Goal: Answer question/provide support

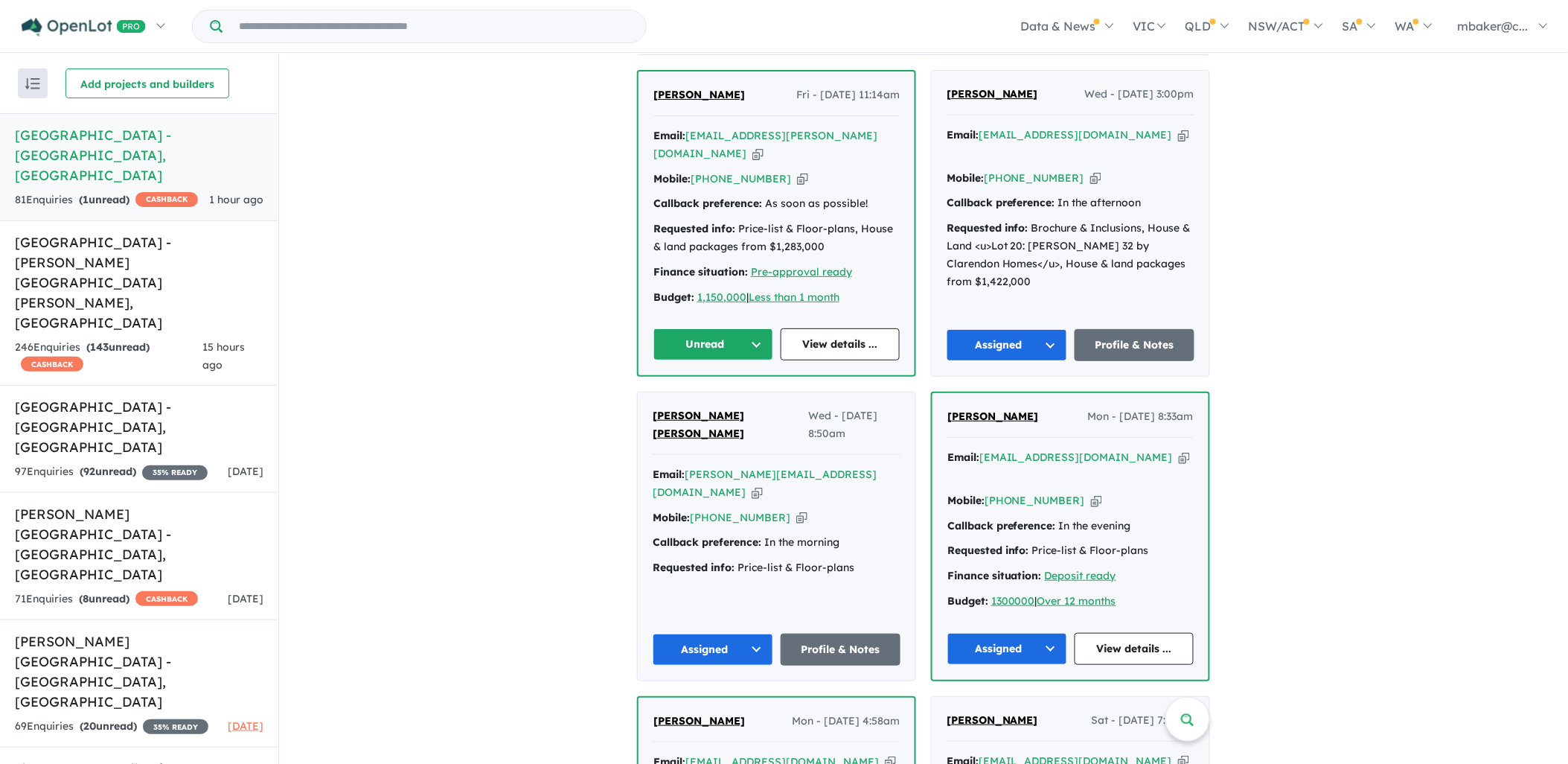
scroll to position [661, 0]
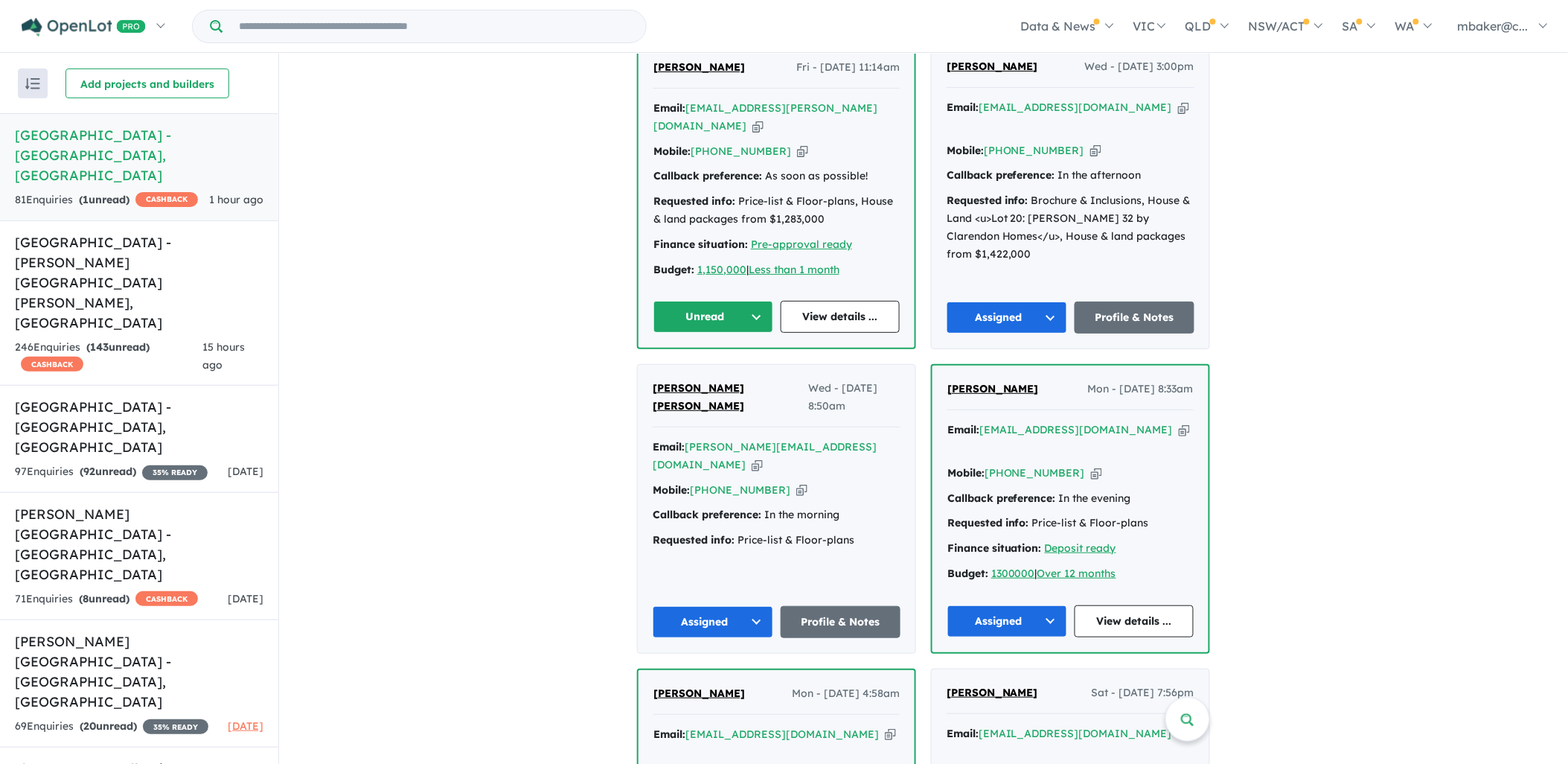
click at [763, 457] on icon "button" at bounding box center [757, 465] width 11 height 16
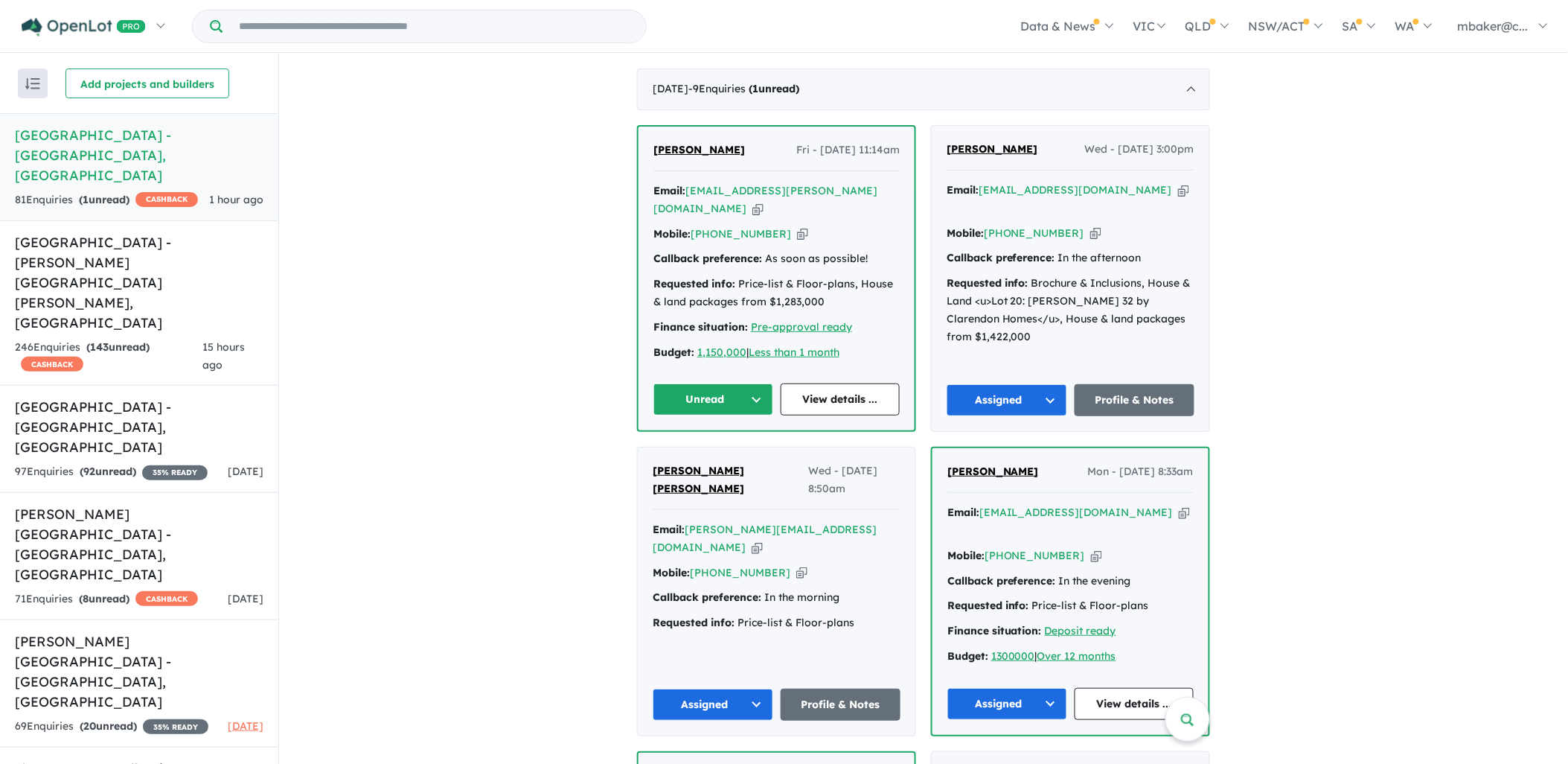
click at [1178, 183] on icon "button" at bounding box center [1184, 190] width 11 height 16
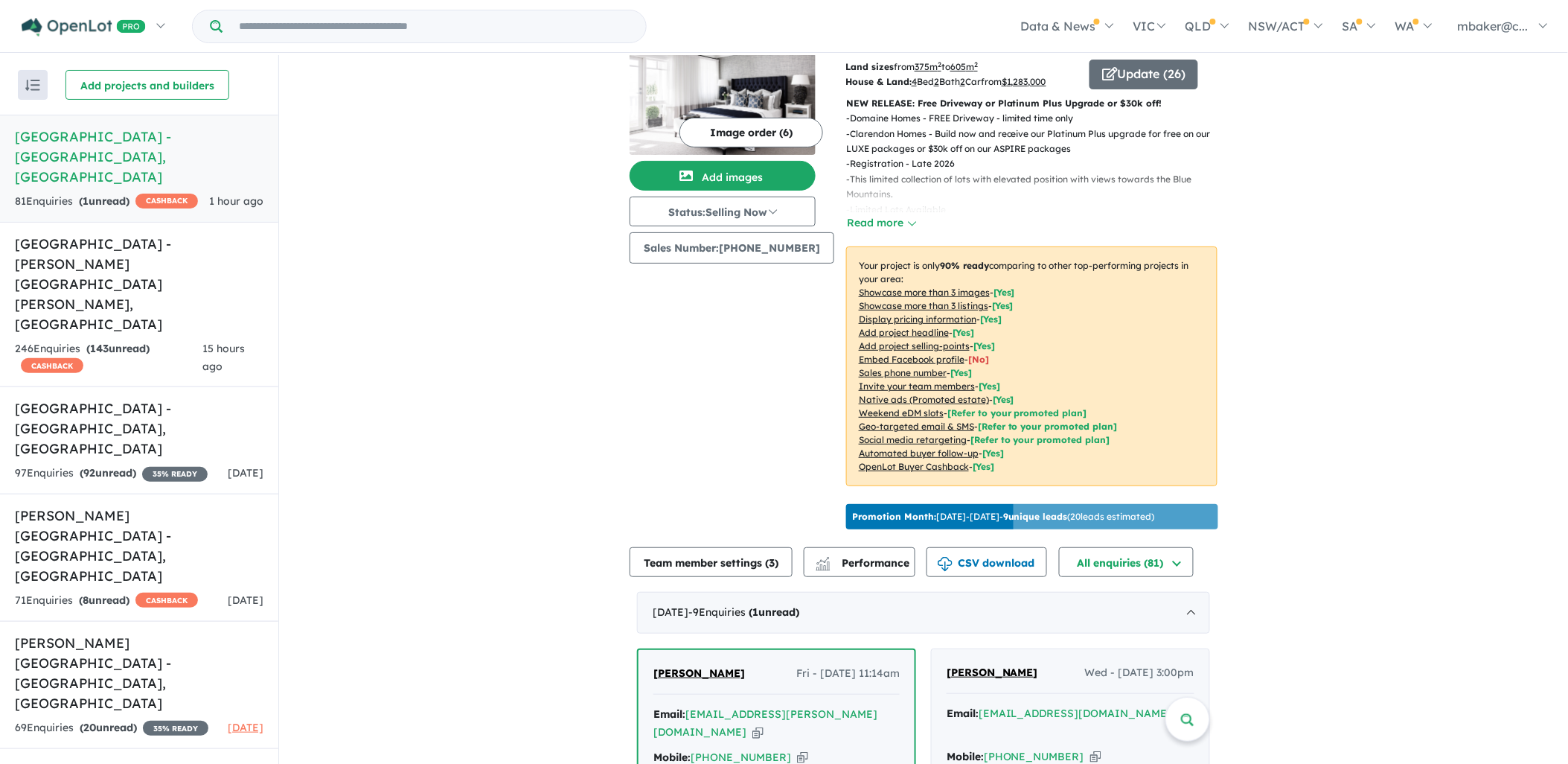
scroll to position [248, 0]
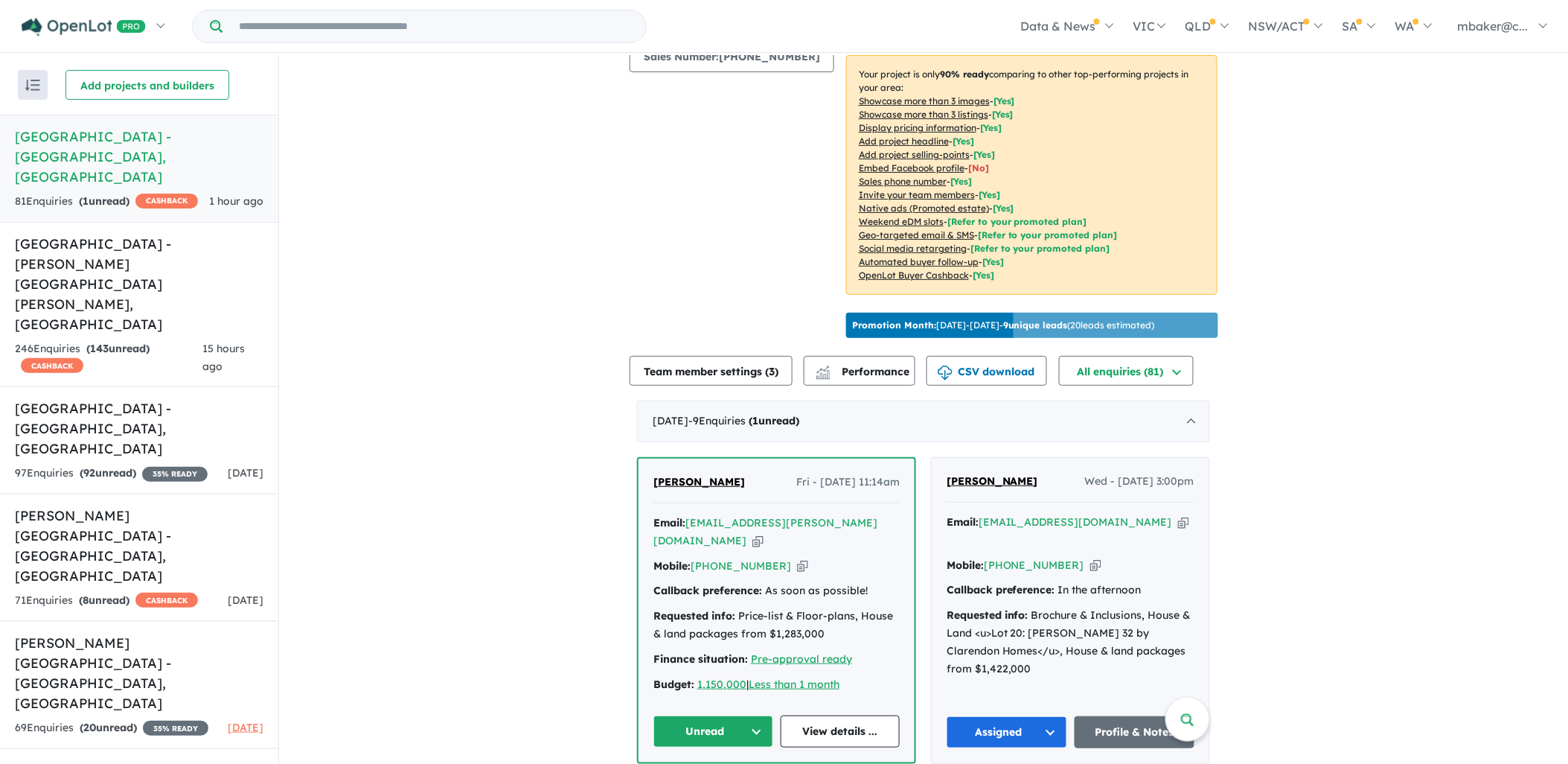
click at [764, 533] on icon "button" at bounding box center [758, 541] width 11 height 16
click at [693, 475] on span "[PERSON_NAME]" at bounding box center [699, 482] width 92 height 13
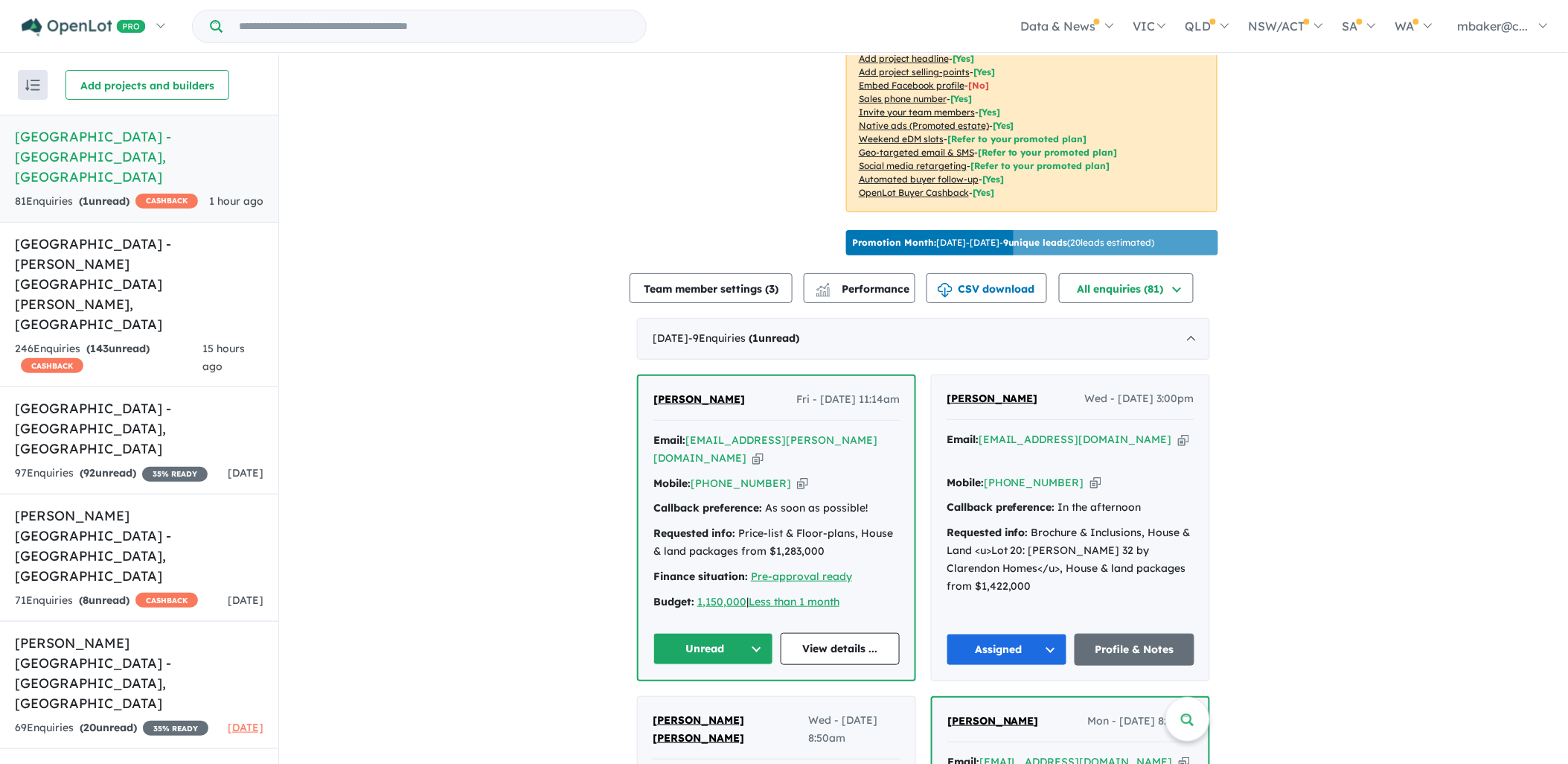
click at [718, 633] on button "Unread" at bounding box center [714, 649] width 120 height 32
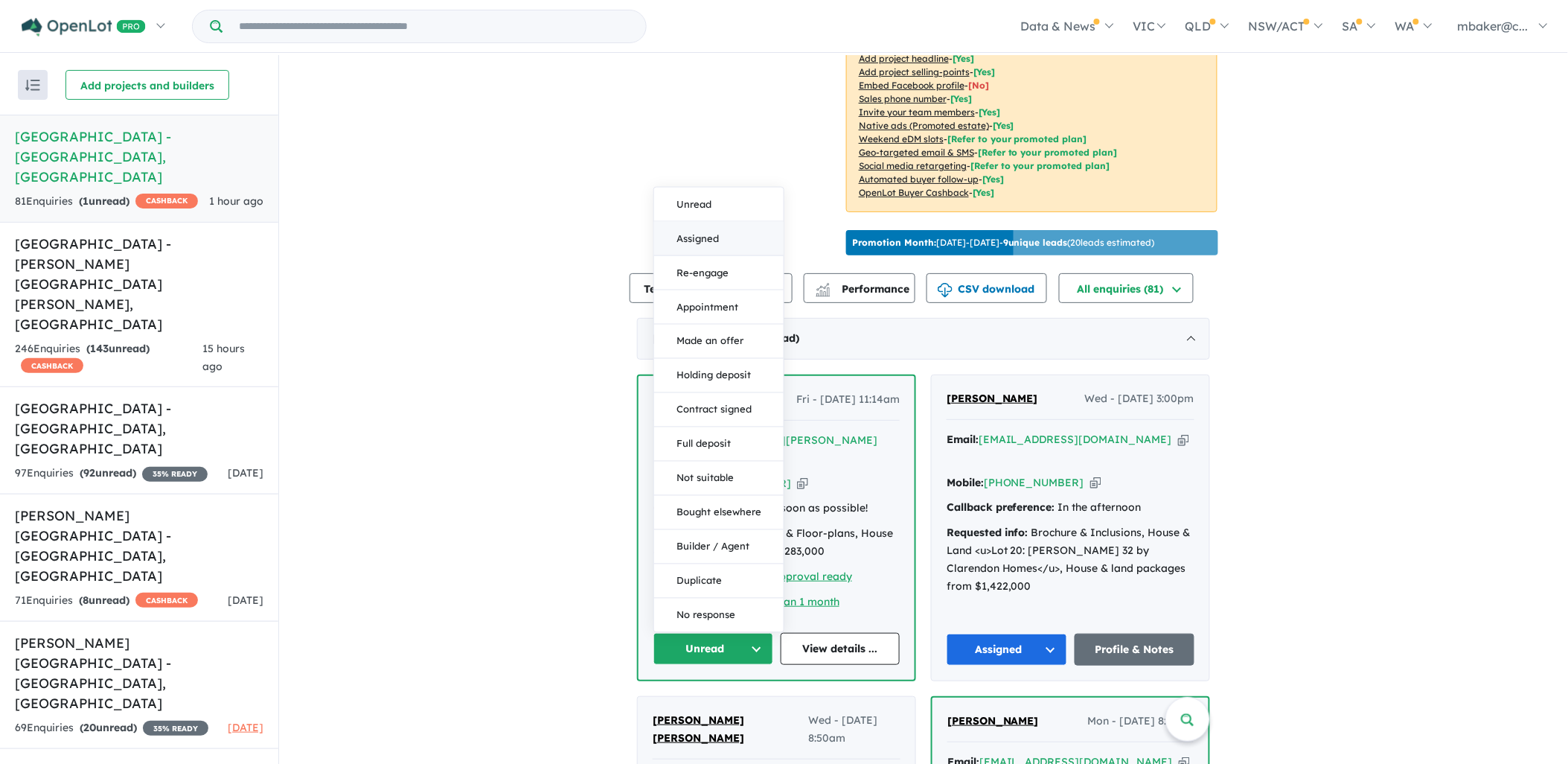
click at [691, 224] on button "Assigned" at bounding box center [718, 239] width 130 height 34
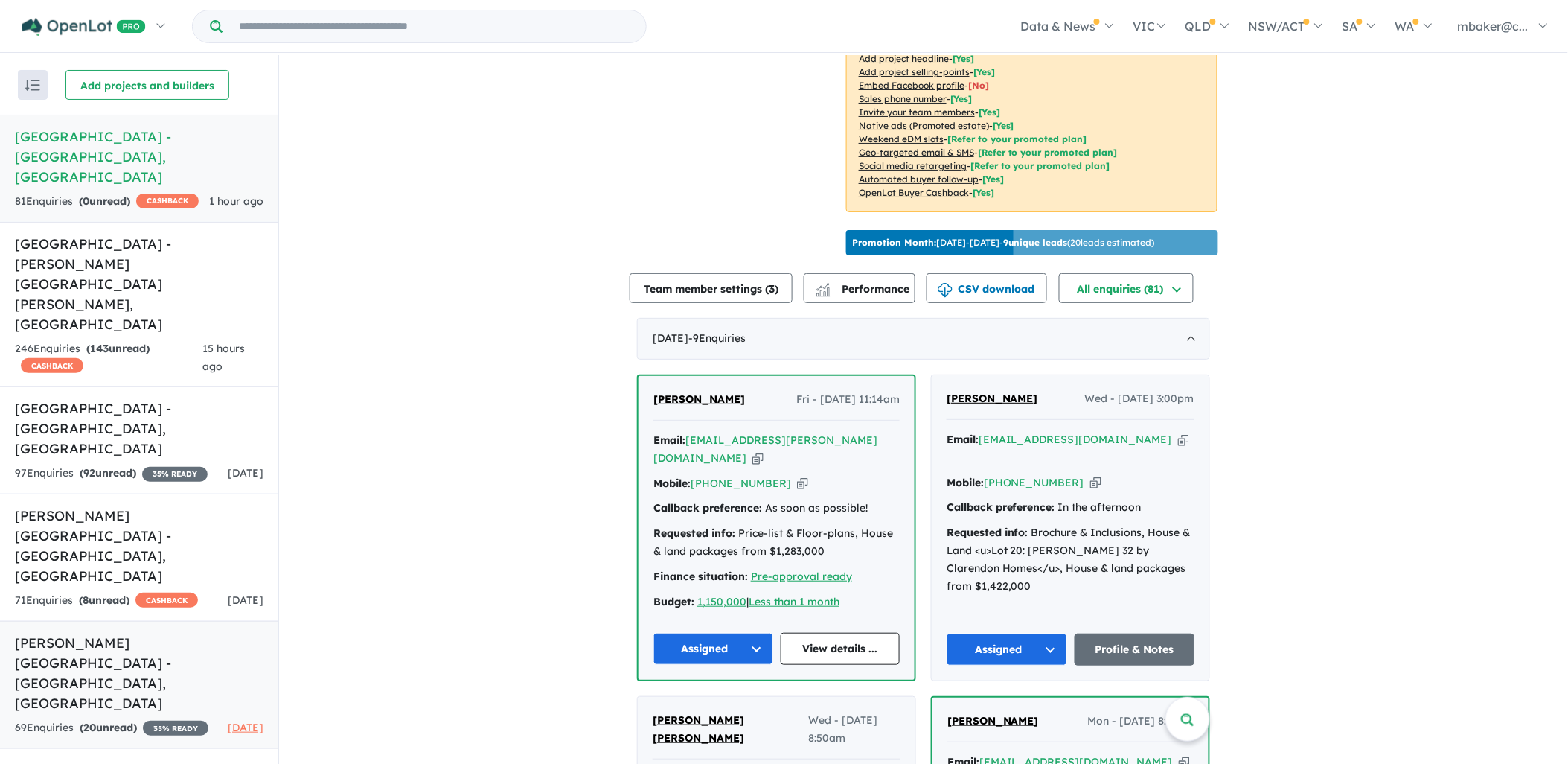
click at [112, 633] on h5 "[PERSON_NAME][GEOGRAPHIC_DATA] - [GEOGRAPHIC_DATA] , [GEOGRAPHIC_DATA]" at bounding box center [139, 673] width 249 height 80
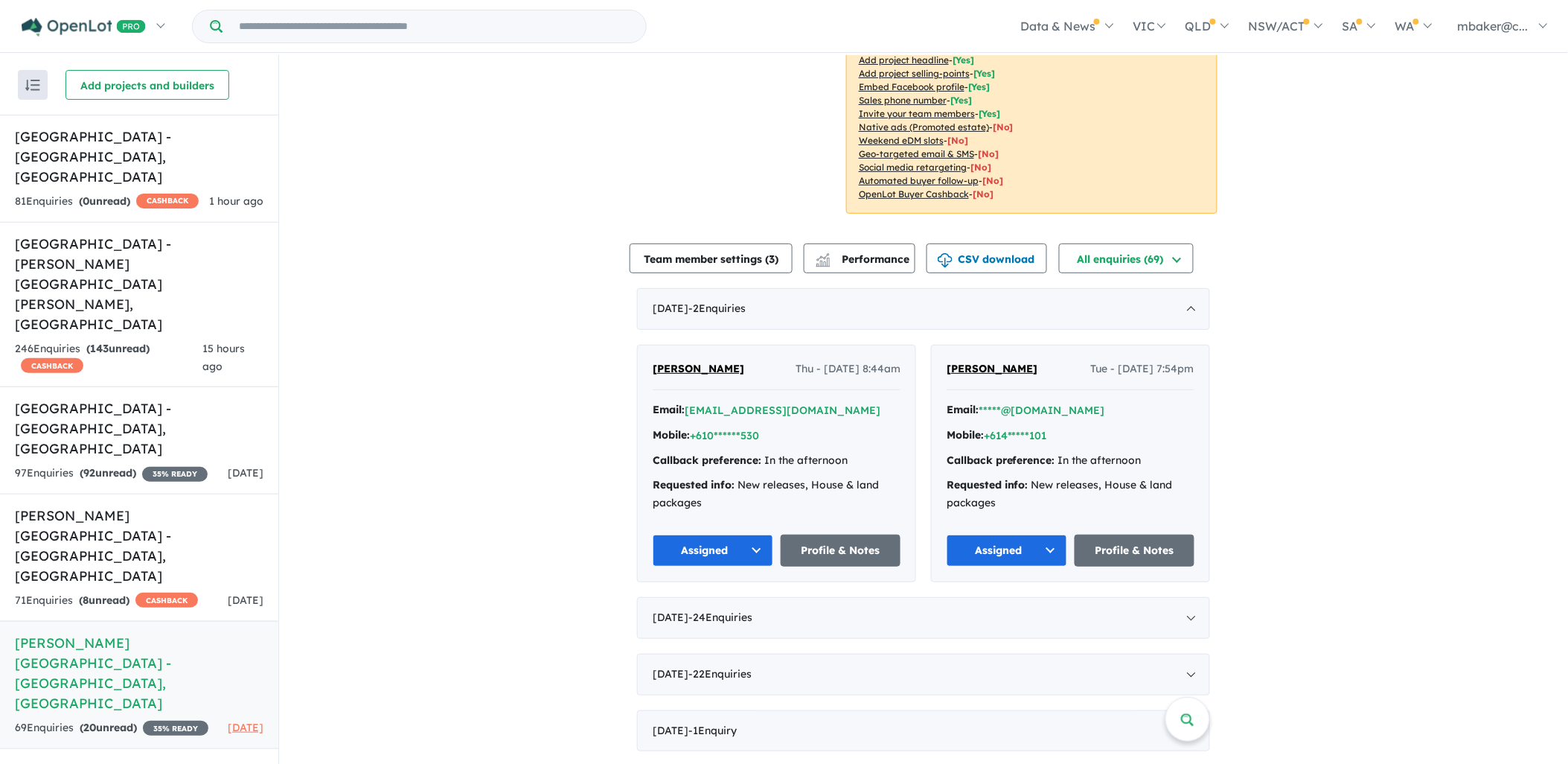
scroll to position [330, 0]
click at [120, 506] on h5 "[PERSON_NAME][GEOGRAPHIC_DATA] - [GEOGRAPHIC_DATA] , [GEOGRAPHIC_DATA]" at bounding box center [139, 545] width 249 height 80
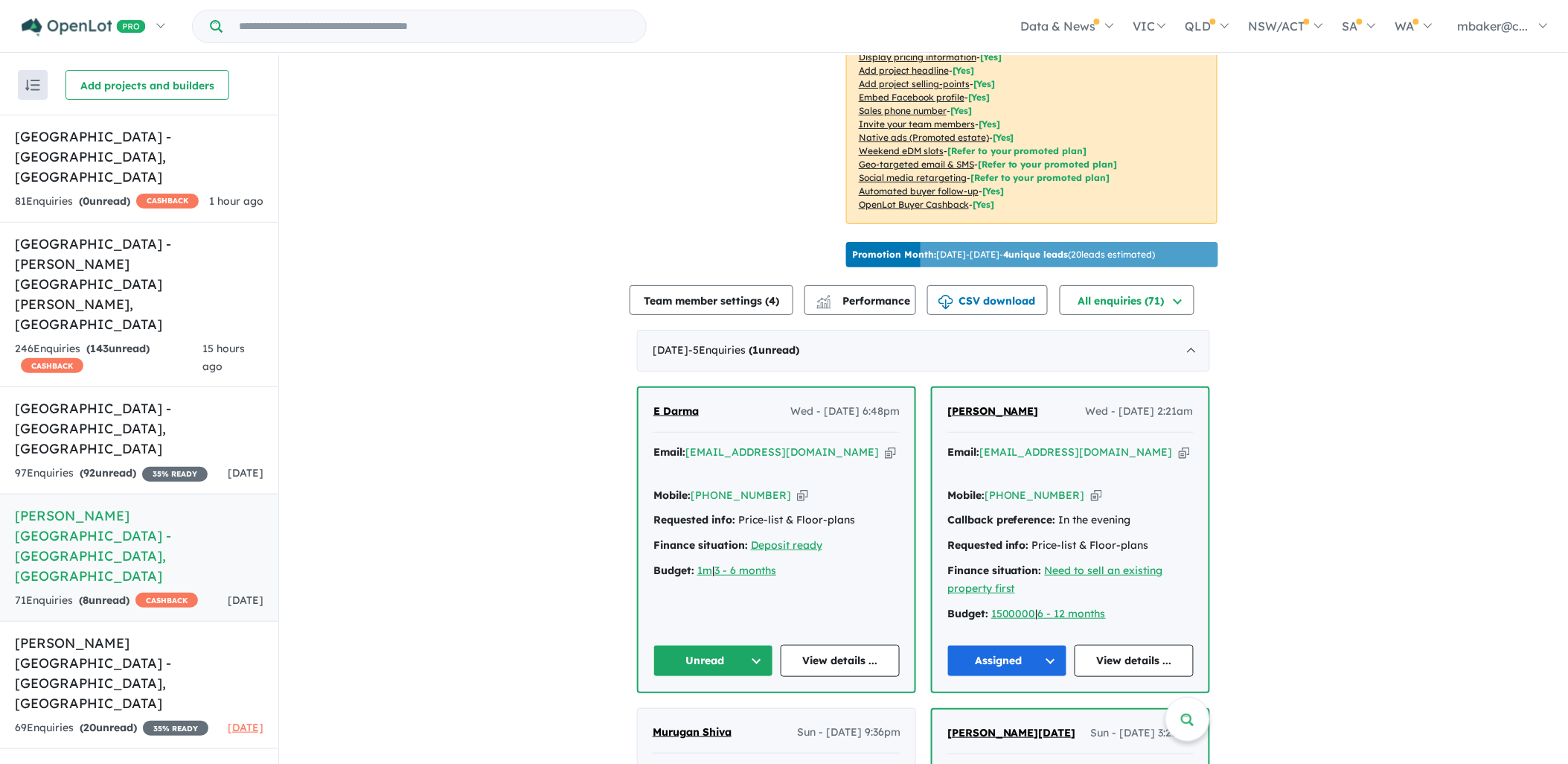
scroll to position [385, 0]
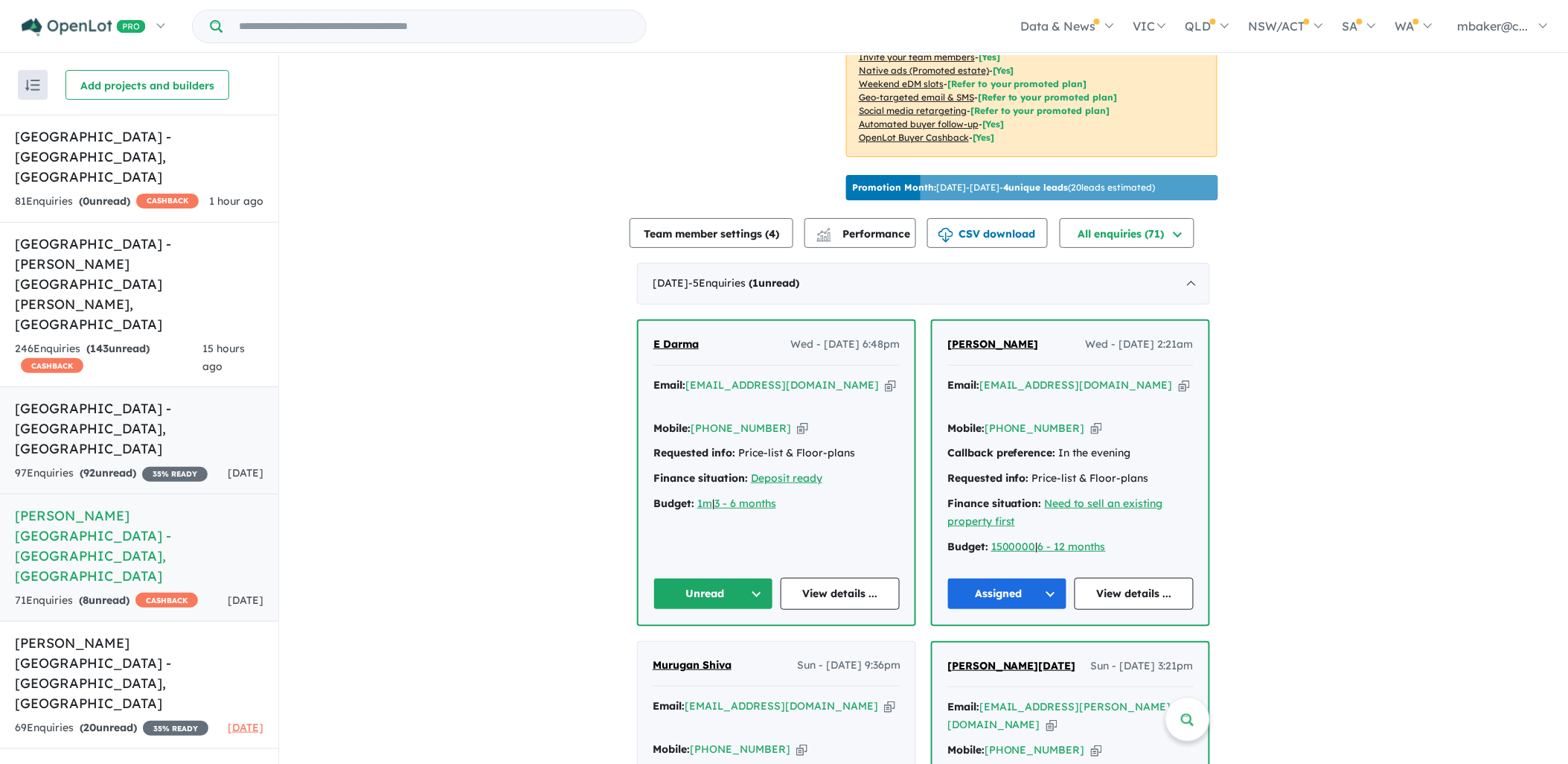
click at [120, 466] on strong "( 92 unread)" at bounding box center [108, 472] width 57 height 13
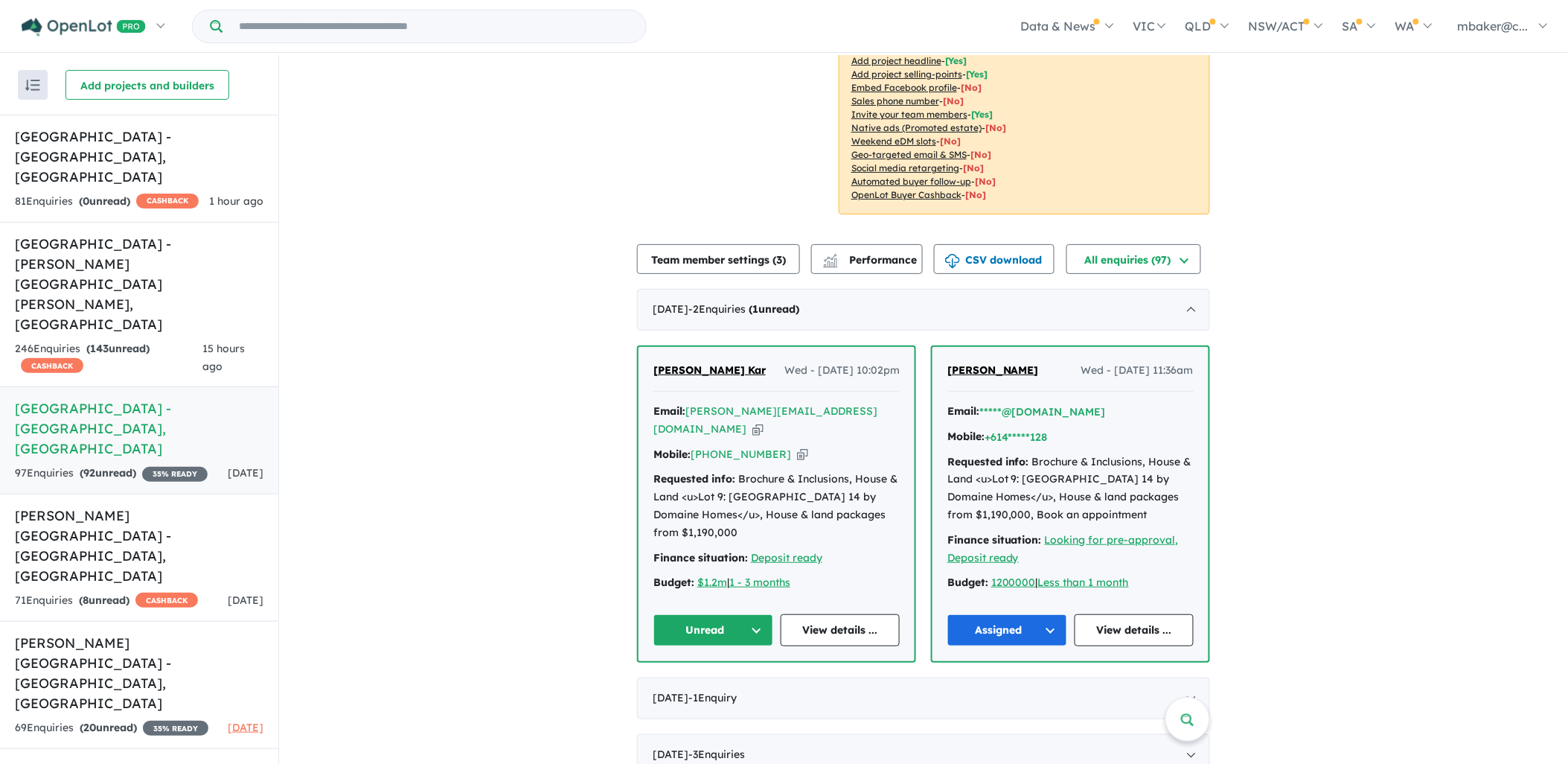
scroll to position [330, 0]
click at [131, 239] on link "[GEOGRAPHIC_DATA] - [PERSON_NAME][GEOGRAPHIC_DATA][PERSON_NAME] , [GEOGRAPHIC_D…" at bounding box center [139, 304] width 278 height 166
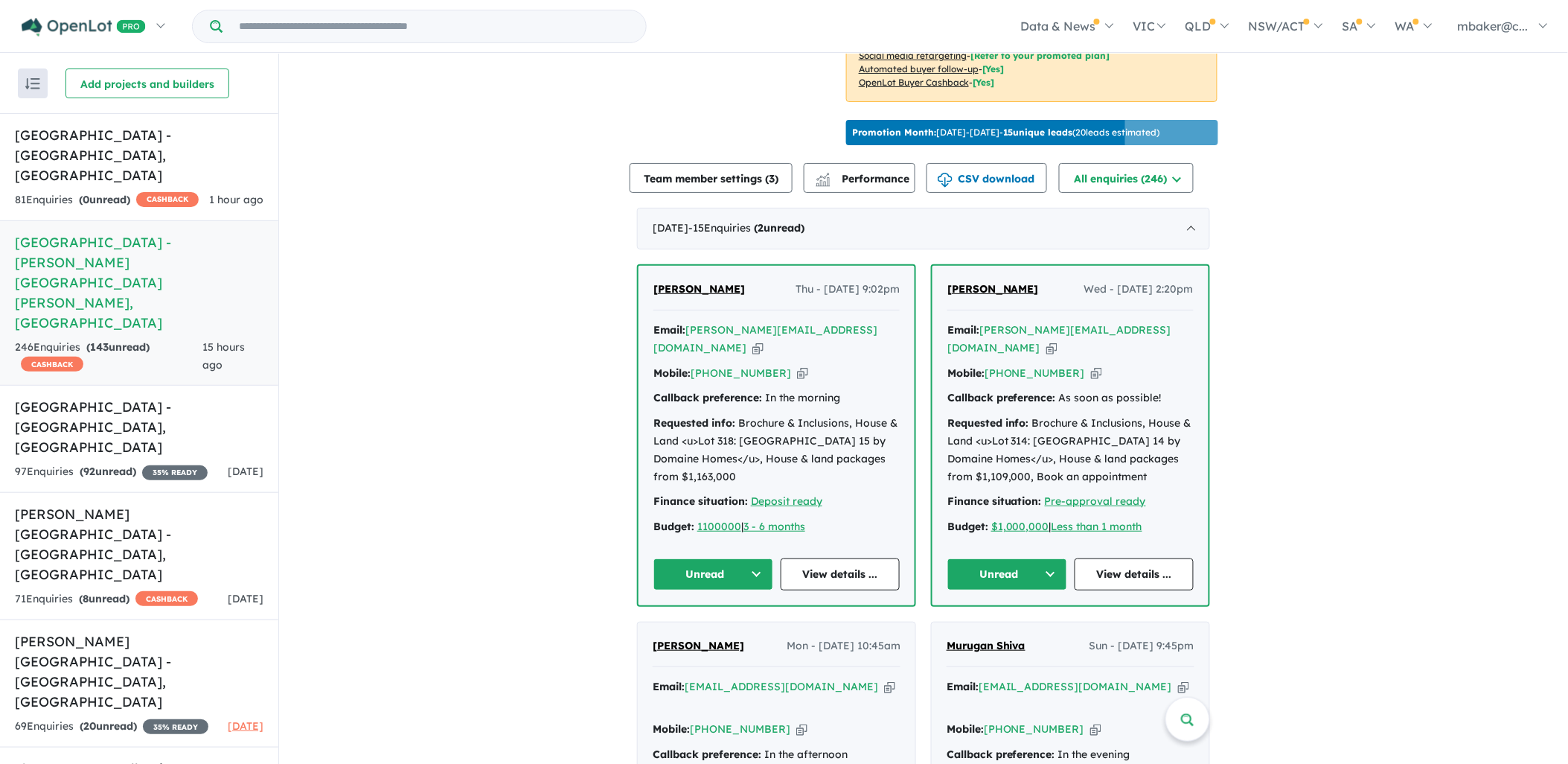
scroll to position [634, 0]
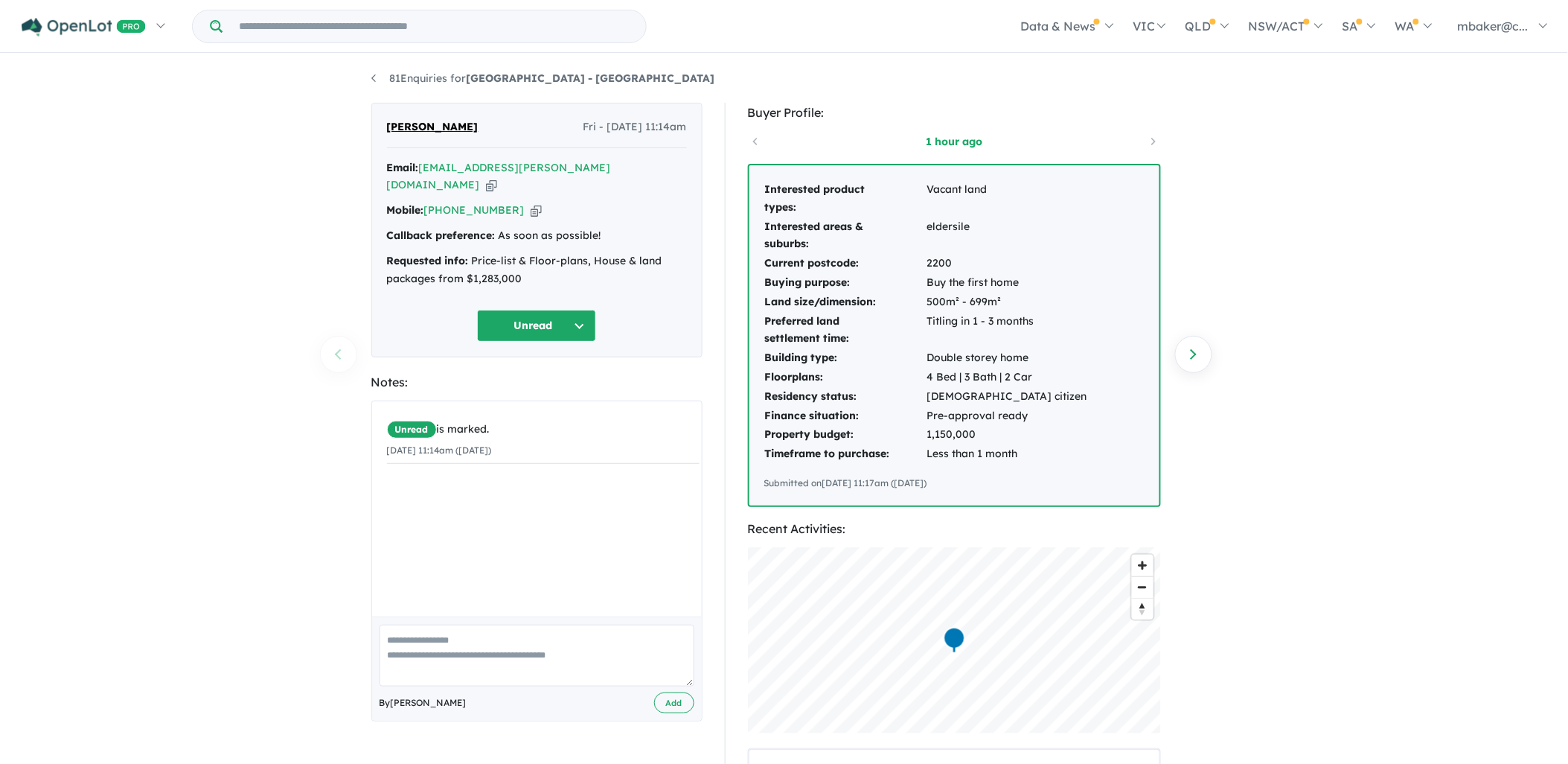
click at [531, 203] on icon "button" at bounding box center [537, 210] width 11 height 16
drag, startPoint x: 553, startPoint y: 260, endPoint x: 388, endPoint y: 241, distance: 166.1
click at [388, 253] on div "Requested info: Price-list & Floor-plans, House & land packages from $1,283,000" at bounding box center [537, 271] width 300 height 36
copy div "Requested info: Price-list & Floor-plans, House & land packages from $1,283,000"
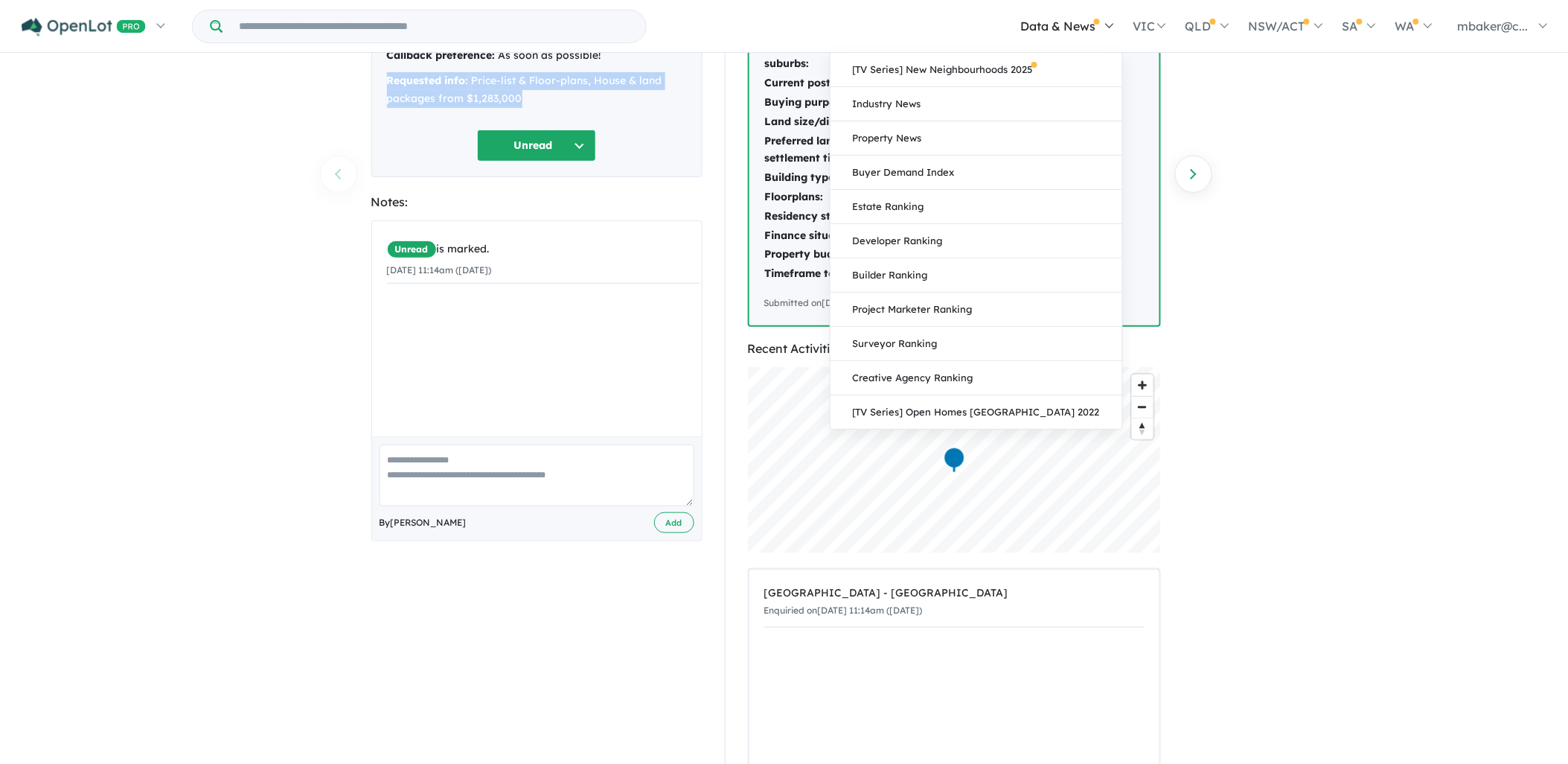
scroll to position [82, 0]
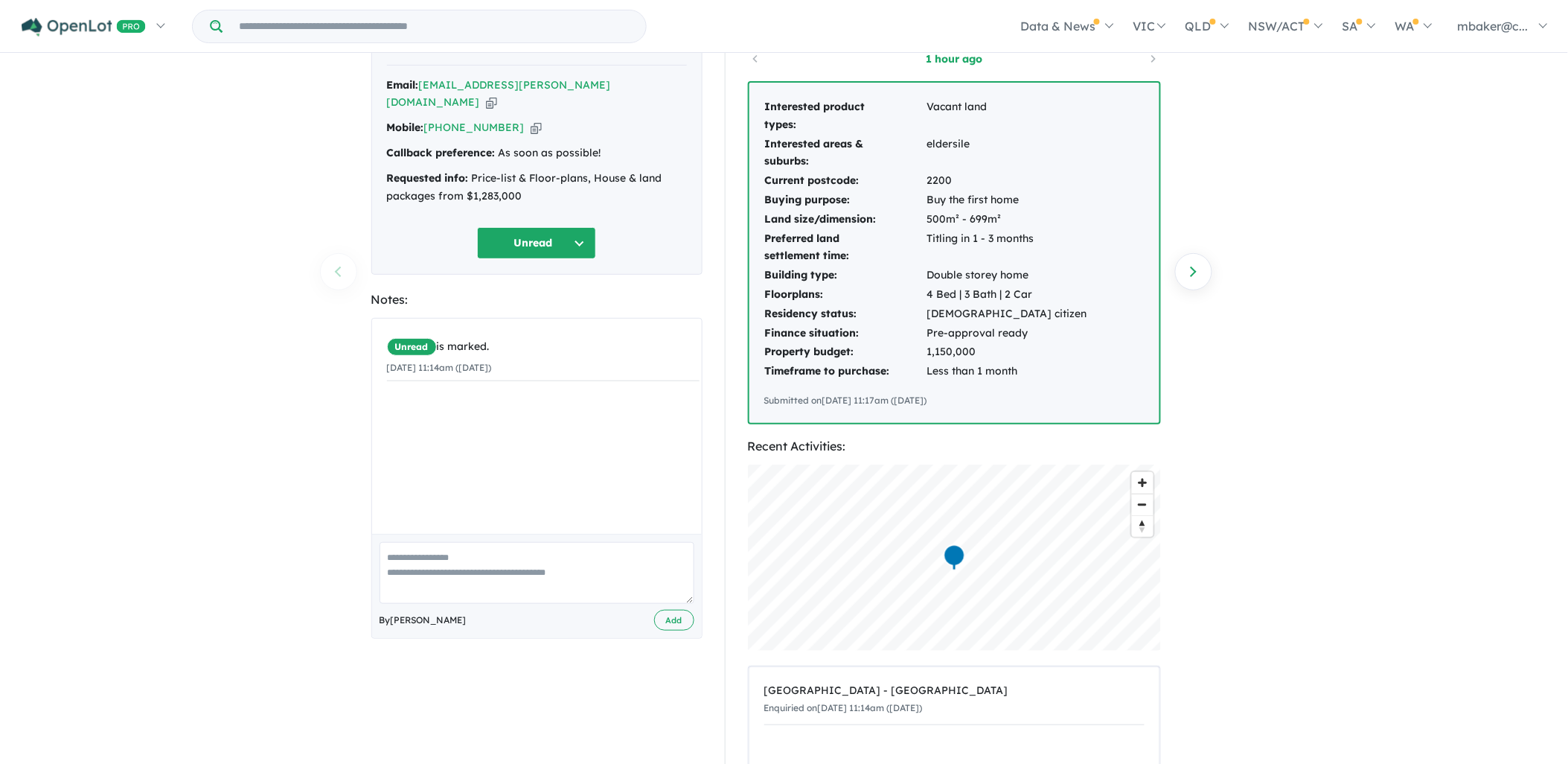
click at [1013, 317] on td "Australian citizen" at bounding box center [1007, 314] width 162 height 19
drag, startPoint x: 1041, startPoint y: 379, endPoint x: 763, endPoint y: 109, distance: 387.5
click at [763, 109] on div "Interested product types: Vacant land Interested areas & suburbs: eldersile Cur…" at bounding box center [954, 252] width 410 height 340
copy tbody
click at [657, 290] on div "Notes:" at bounding box center [537, 299] width 331 height 20
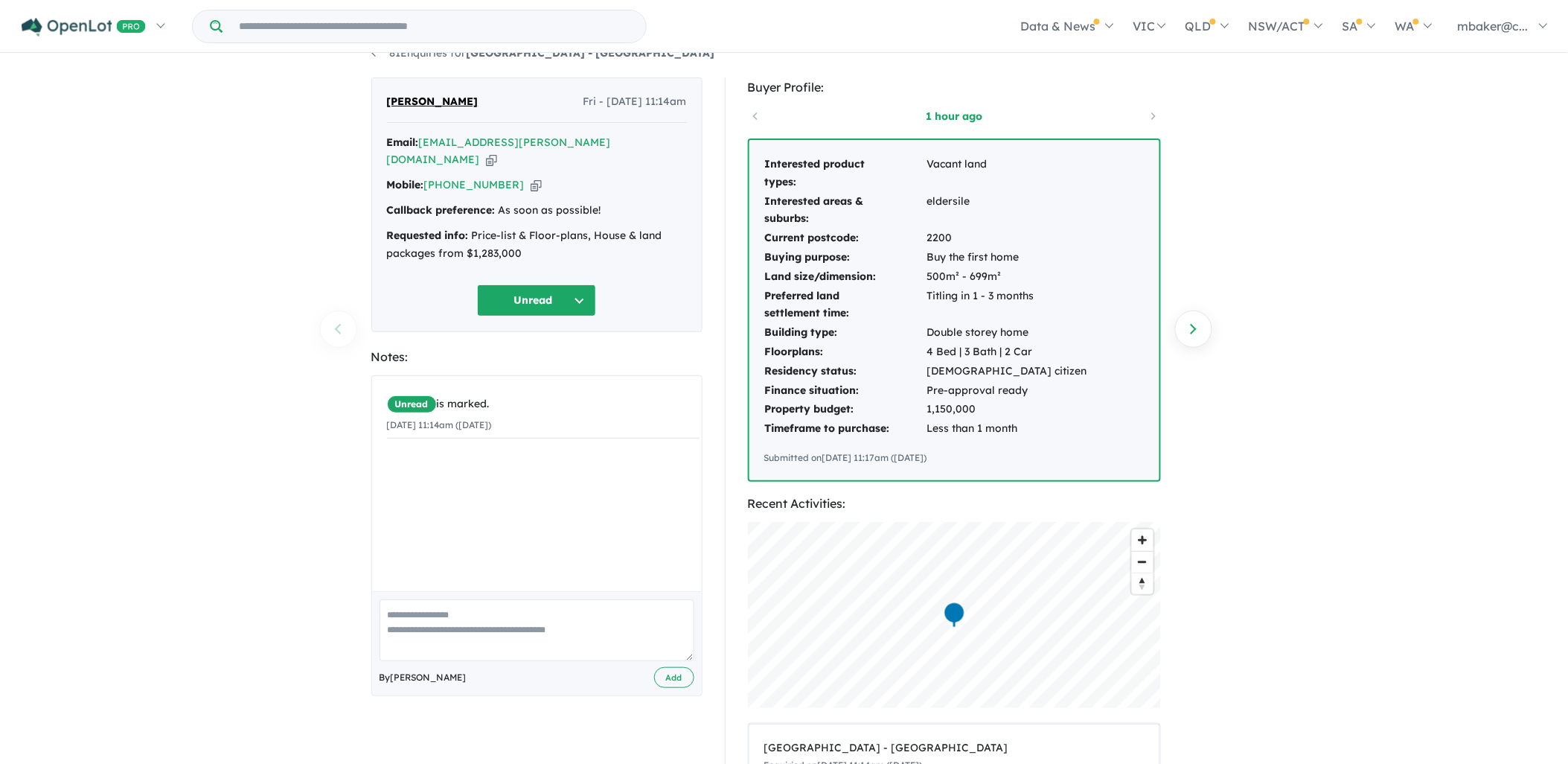
scroll to position [0, 0]
